Goal: Information Seeking & Learning: Check status

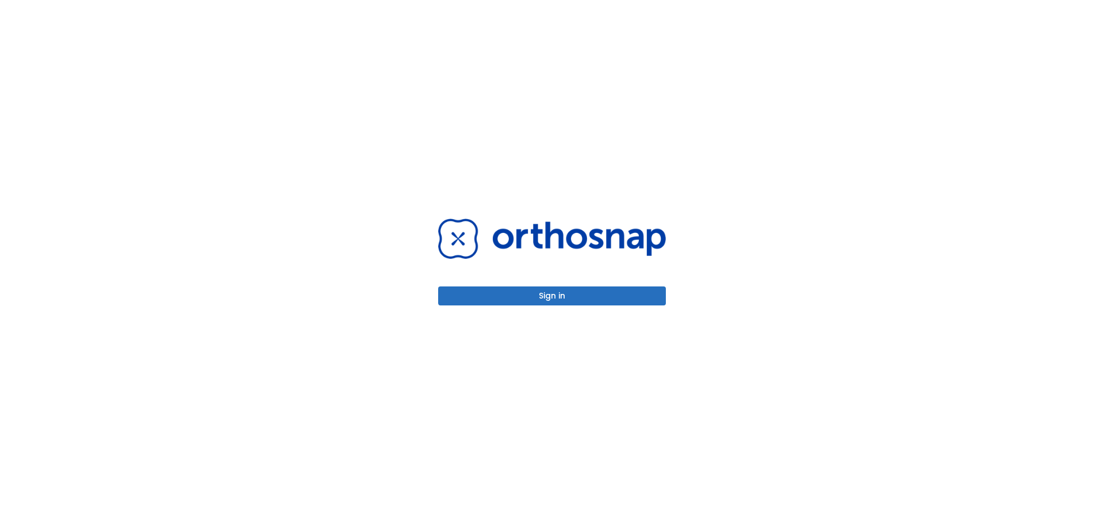
click at [559, 293] on button "Sign in" at bounding box center [552, 295] width 228 height 19
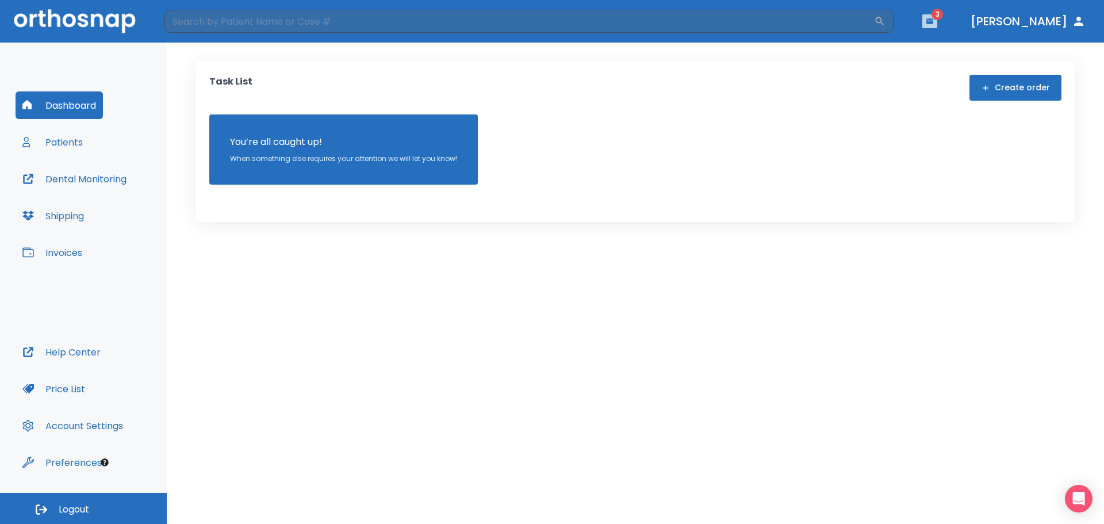
click at [933, 21] on icon "button" at bounding box center [930, 20] width 7 height 5
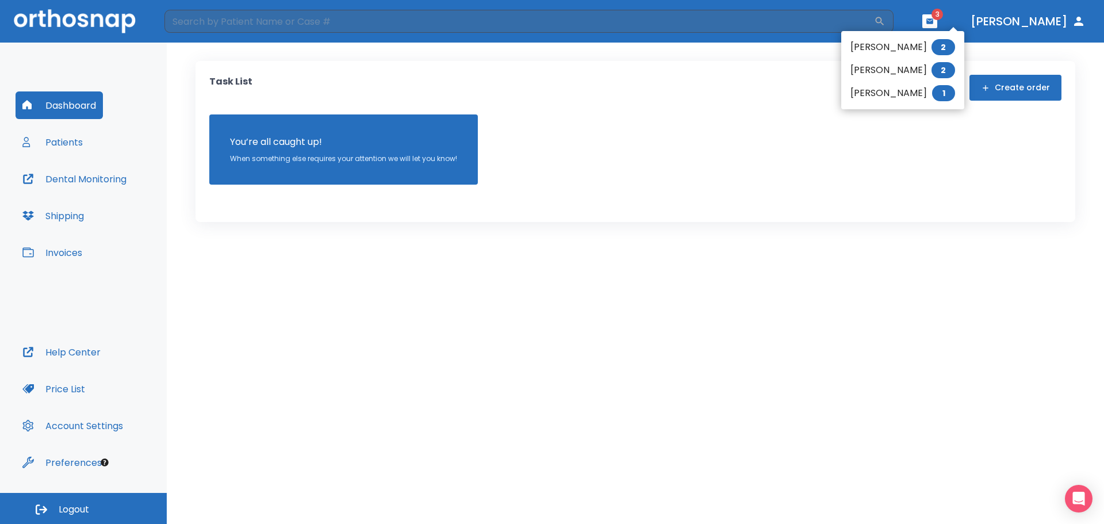
click at [60, 143] on div at bounding box center [552, 262] width 1104 height 524
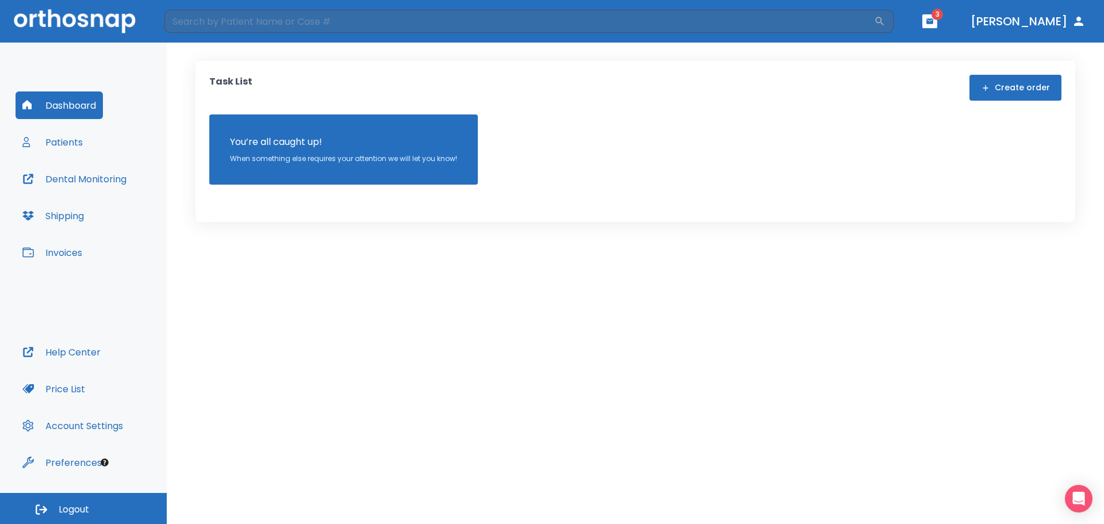
click at [64, 143] on button "Patients" at bounding box center [53, 142] width 74 height 28
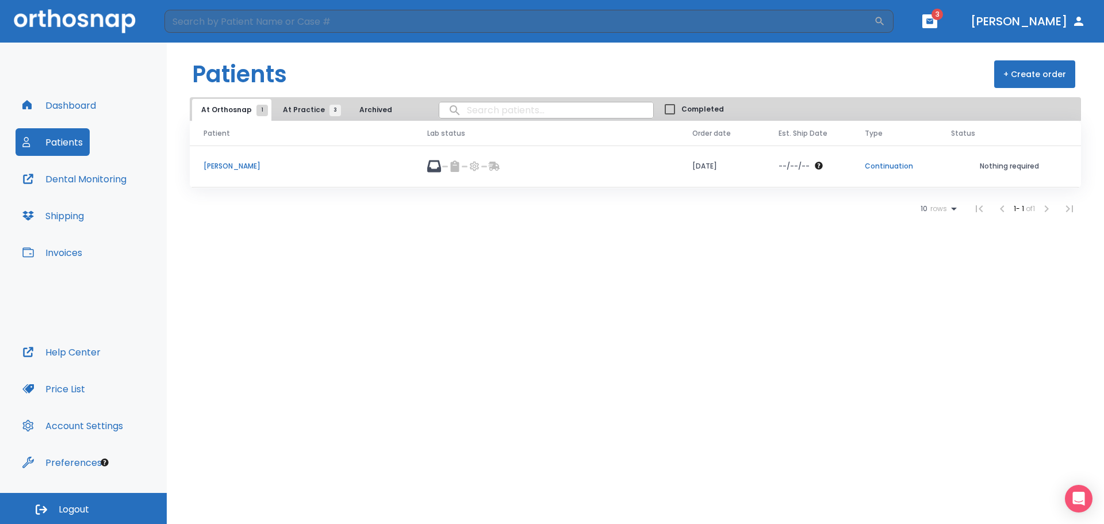
click at [225, 163] on p "Annabelle Moon" at bounding box center [302, 166] width 196 height 10
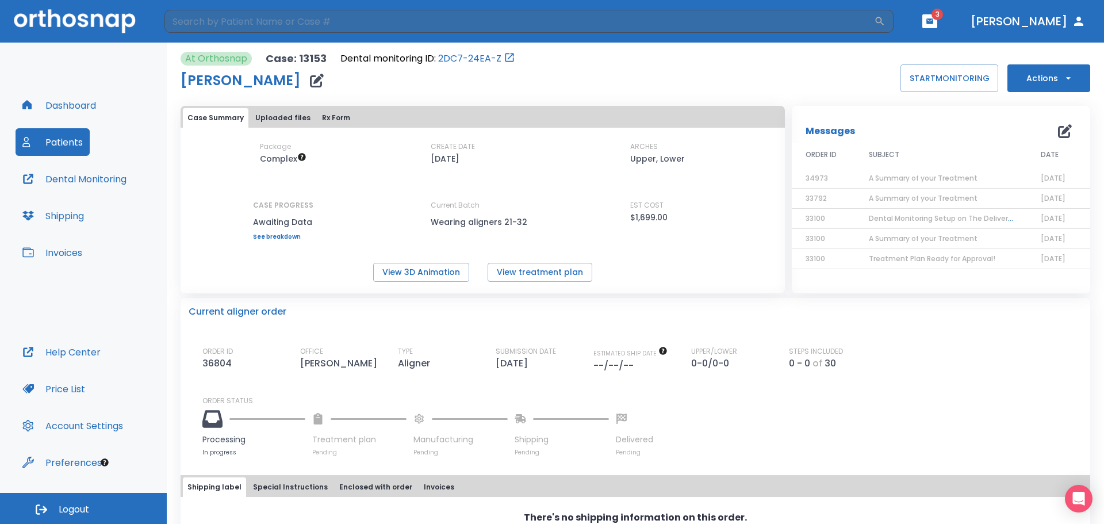
click at [271, 235] on link "See breakdown" at bounding box center [283, 237] width 60 height 7
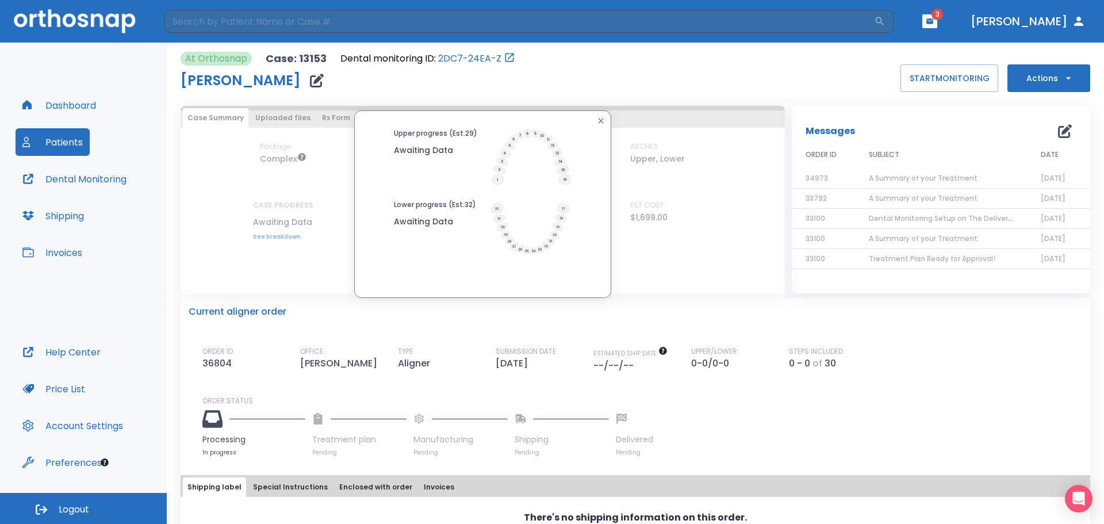
click at [271, 235] on div "Upper progress (Est. 29 ) Awaiting Data Lower progress (Est. 32 ) Awaiting Data" at bounding box center [483, 203] width 604 height 187
click at [600, 121] on icon "button" at bounding box center [600, 120] width 9 height 9
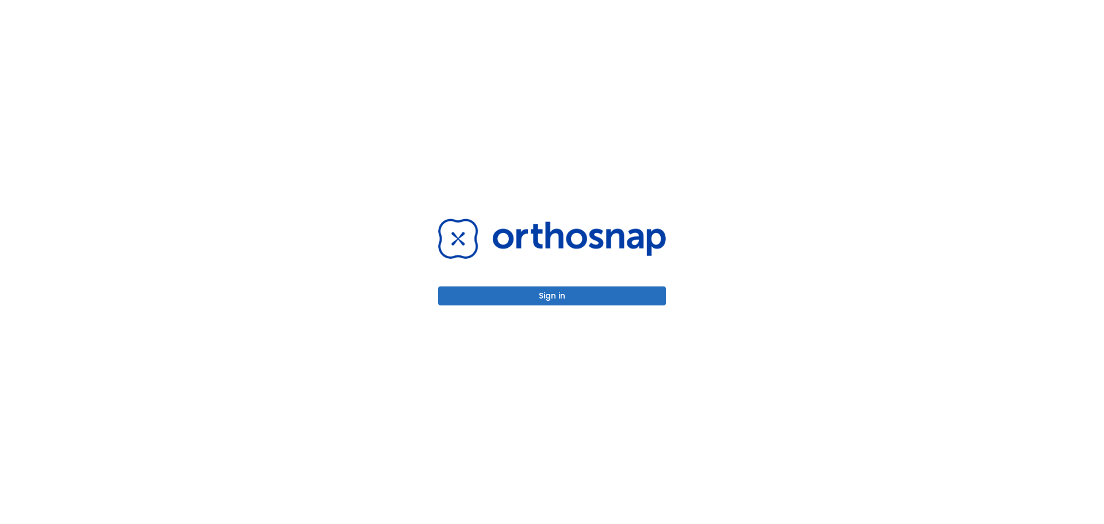
click at [570, 297] on button "Sign in" at bounding box center [552, 295] width 228 height 19
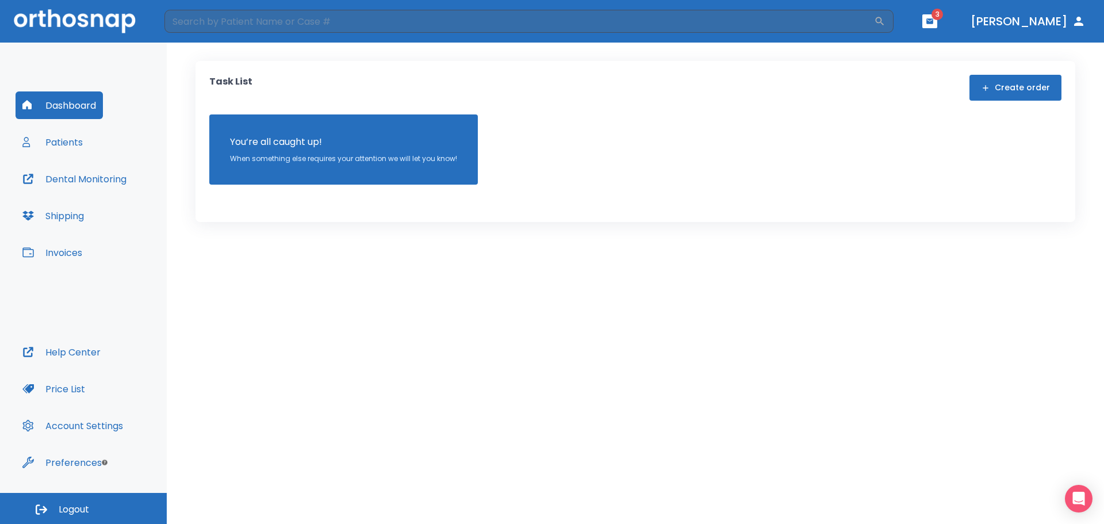
click at [56, 145] on button "Patients" at bounding box center [53, 142] width 74 height 28
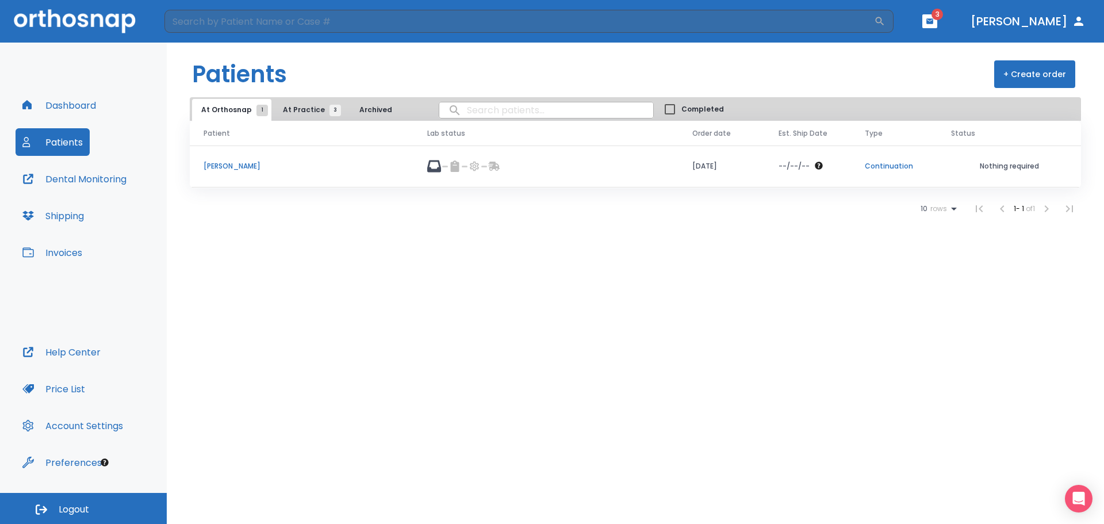
click at [430, 164] on icon at bounding box center [434, 166] width 14 height 14
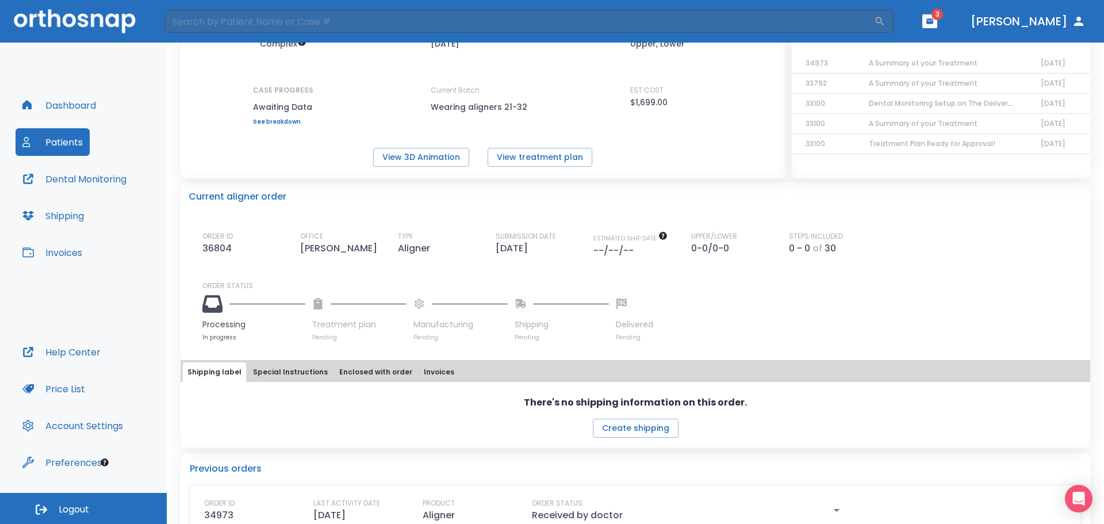
scroll to position [173, 0]
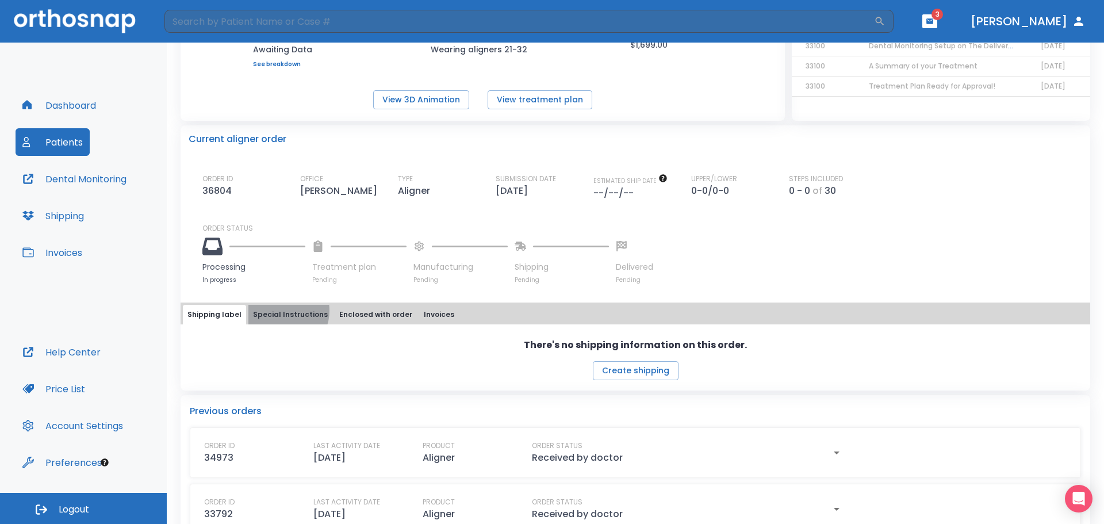
click at [278, 311] on button "Special Instructions" at bounding box center [290, 315] width 84 height 20
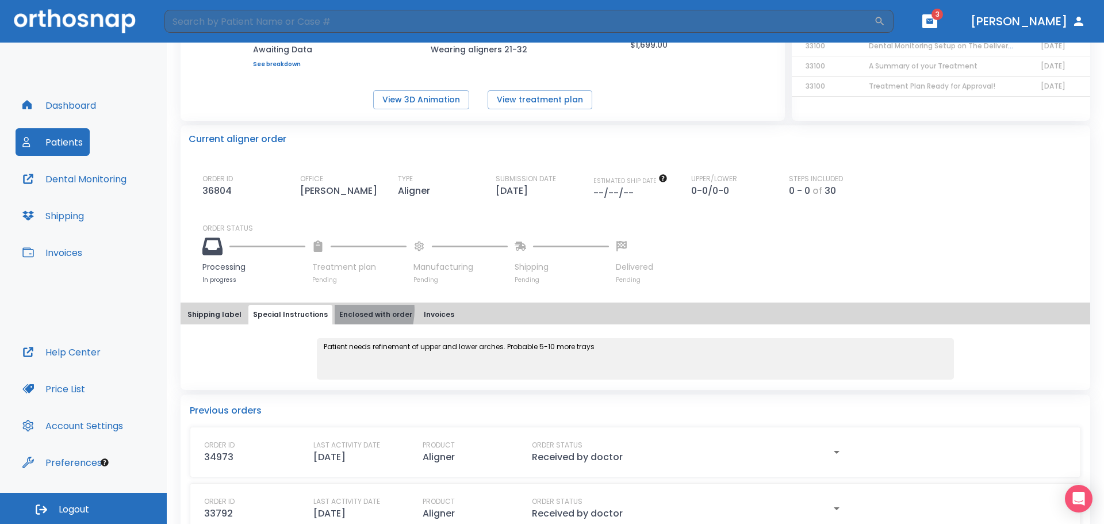
click at [339, 310] on button "Enclosed with order" at bounding box center [376, 315] width 82 height 20
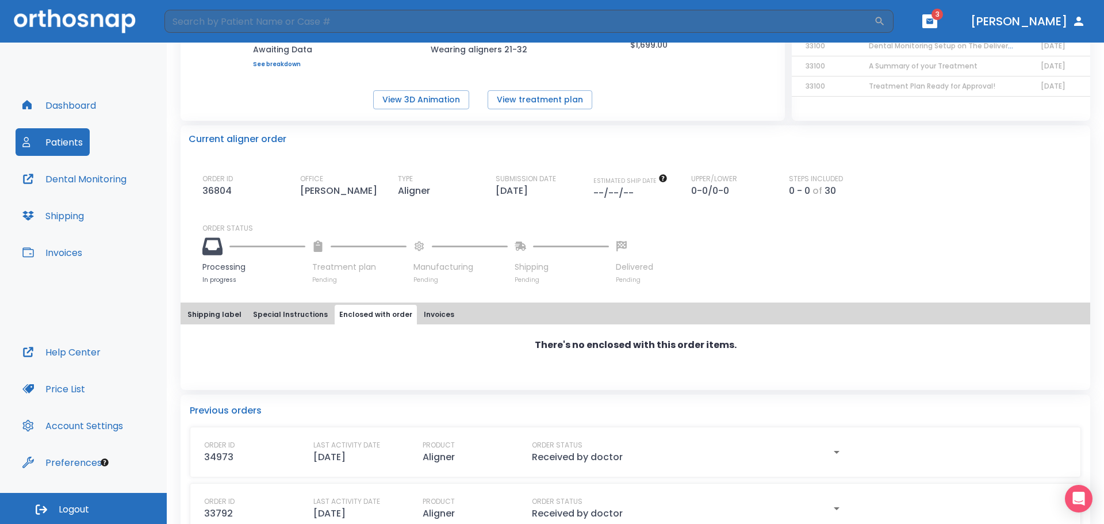
click at [419, 310] on button "Invoices" at bounding box center [439, 315] width 40 height 20
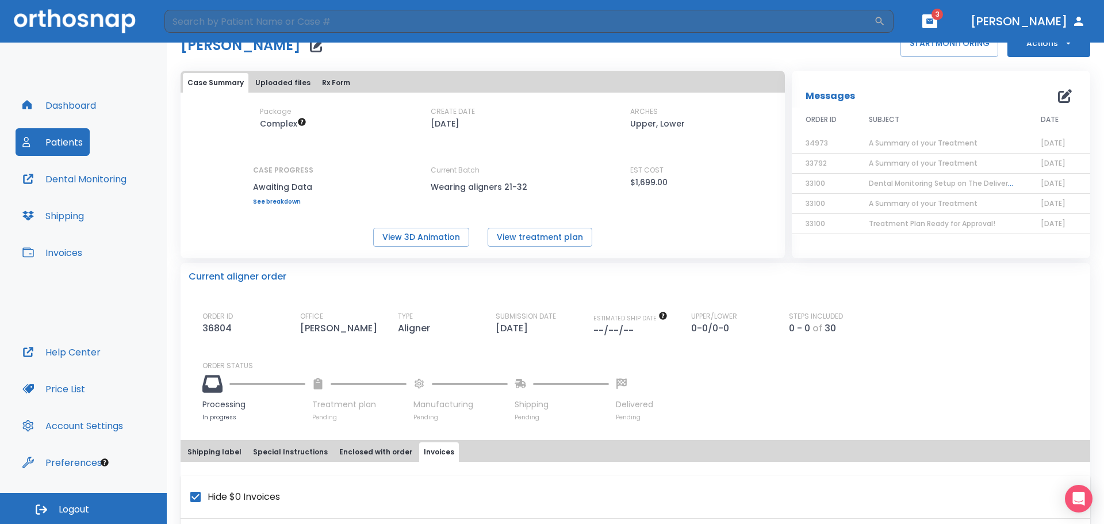
scroll to position [0, 0]
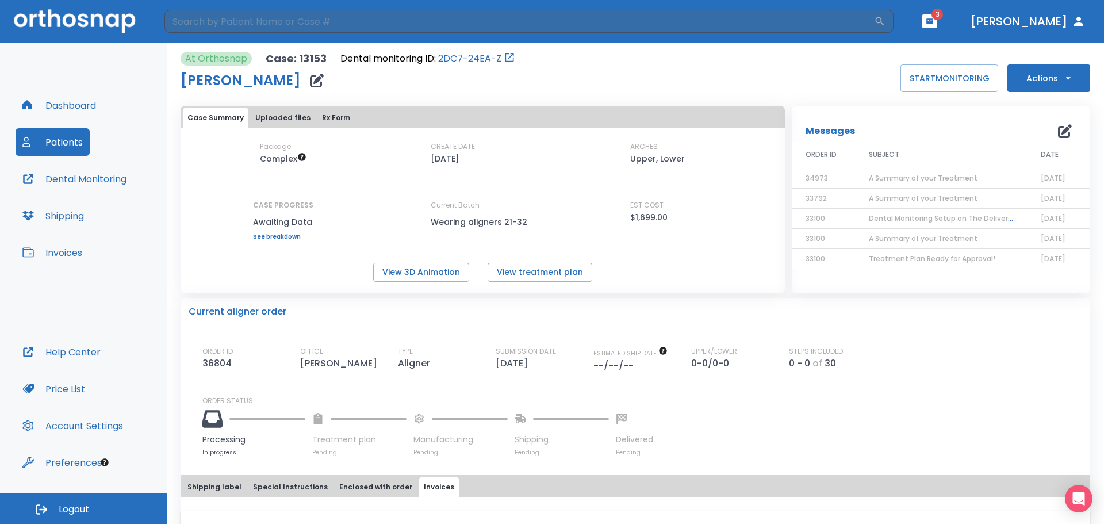
click at [277, 234] on link "See breakdown" at bounding box center [283, 237] width 60 height 7
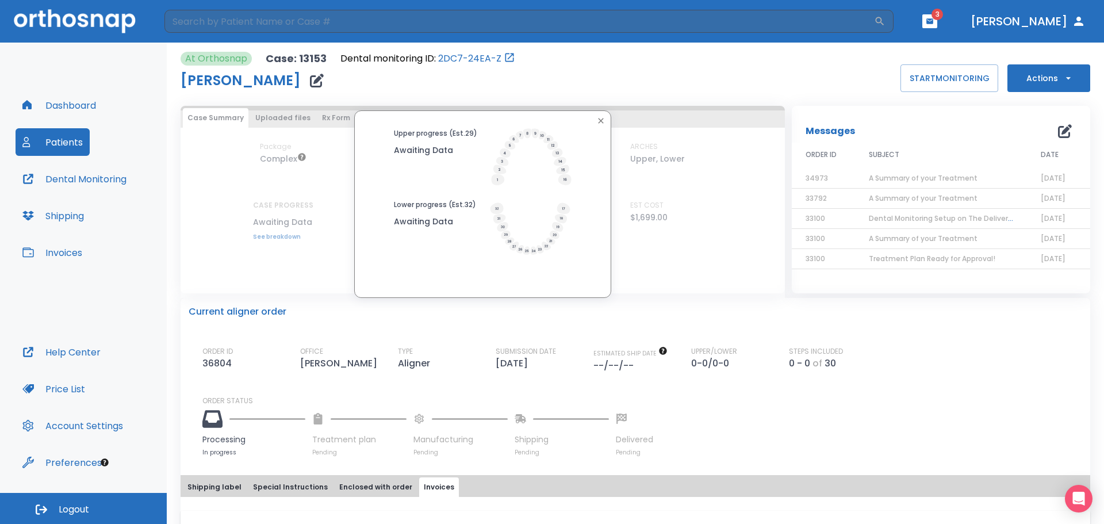
click at [598, 118] on icon "button" at bounding box center [600, 120] width 9 height 9
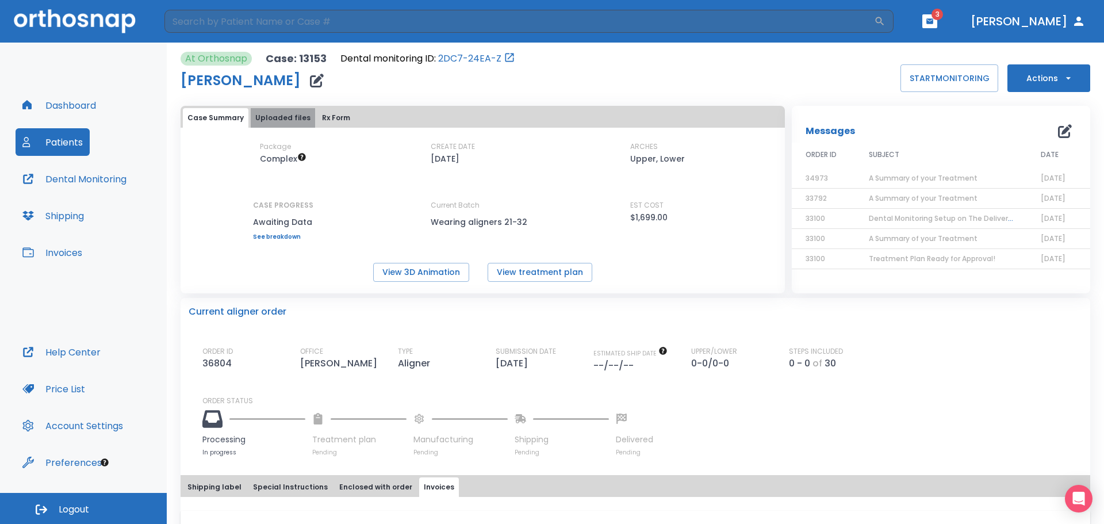
click at [286, 117] on button "Uploaded files" at bounding box center [283, 118] width 64 height 20
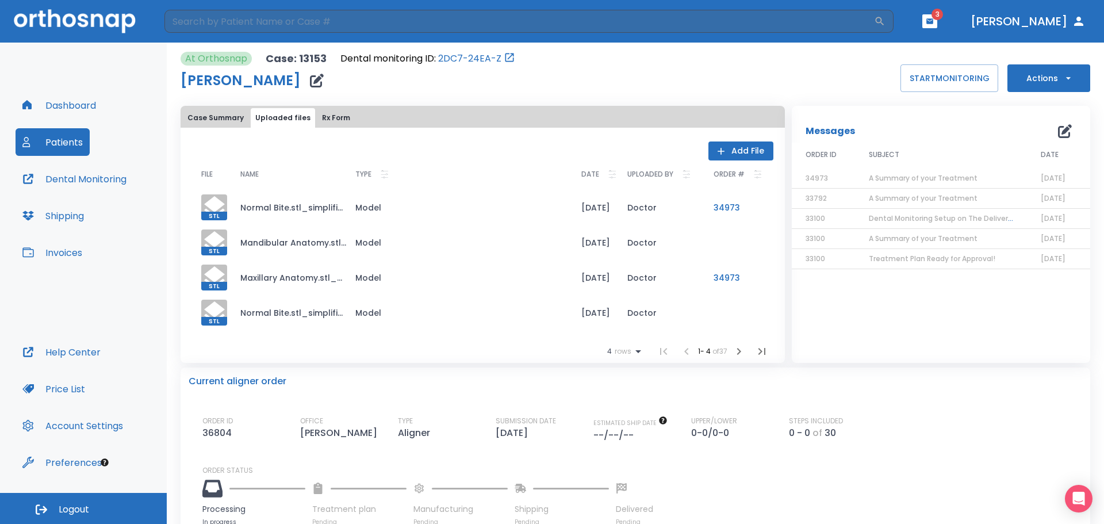
click at [636, 351] on icon at bounding box center [639, 351] width 6 height 3
click at [733, 353] on div at bounding box center [552, 262] width 1104 height 524
click at [733, 353] on icon "button" at bounding box center [739, 352] width 14 height 14
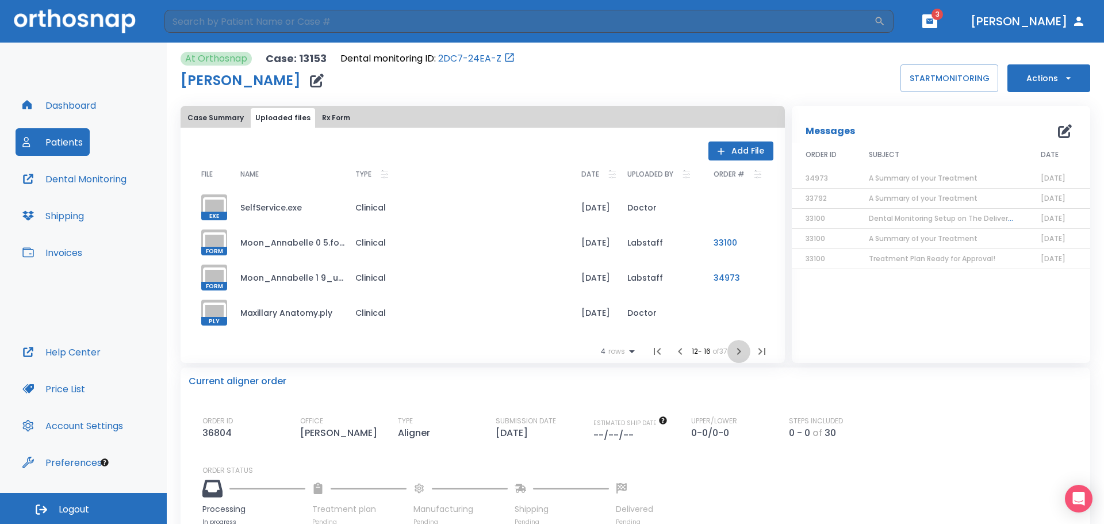
click at [733, 353] on icon "button" at bounding box center [739, 352] width 14 height 14
click at [718, 242] on td "36804" at bounding box center [739, 242] width 69 height 35
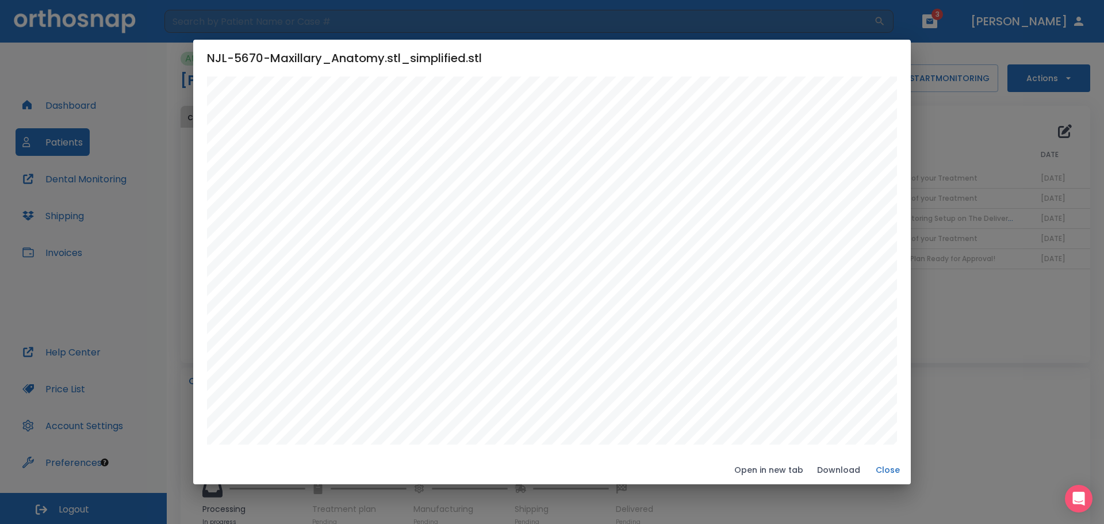
click at [882, 469] on button "Close" at bounding box center [888, 470] width 37 height 19
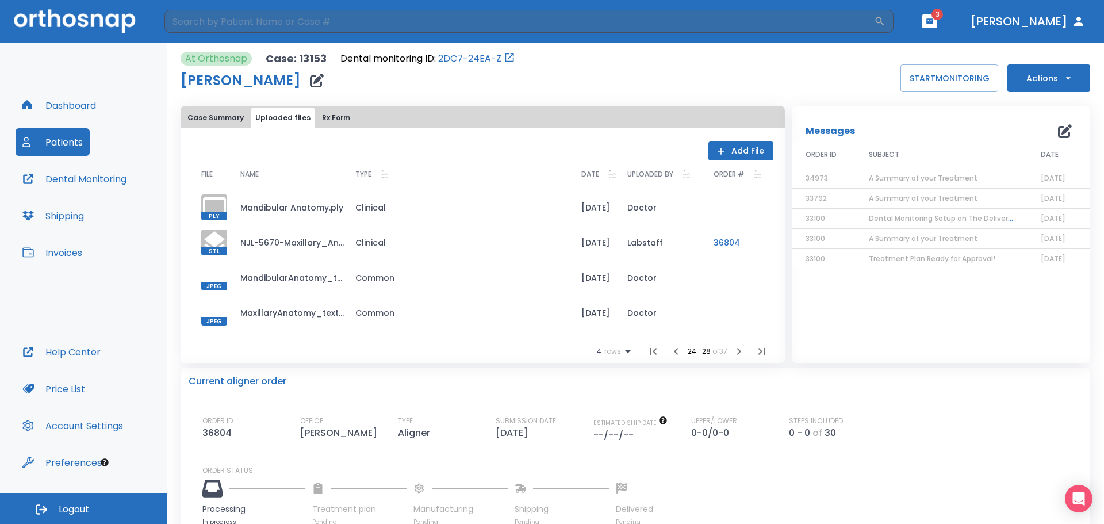
click at [219, 213] on span "PLY" at bounding box center [214, 216] width 26 height 9
click at [338, 116] on button "Rx Form" at bounding box center [335, 118] width 37 height 20
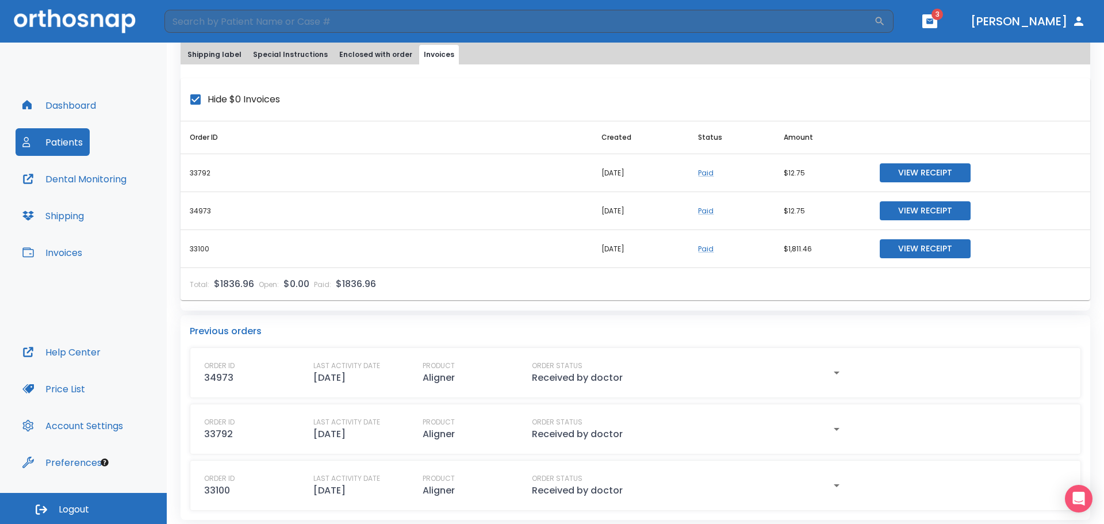
scroll to position [428, 0]
